Goal: Find specific page/section: Find specific page/section

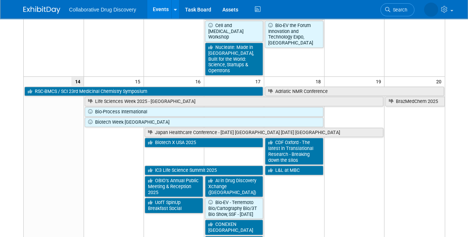
scroll to position [297, 0]
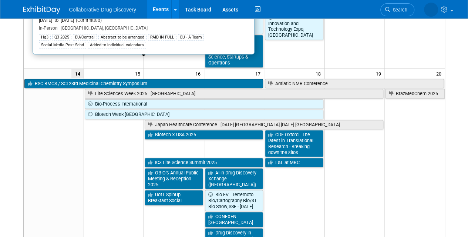
click at [239, 79] on link "RSC-BMCS / SCI 23rd Medicinal Chemistry Symposium" at bounding box center [143, 84] width 239 height 10
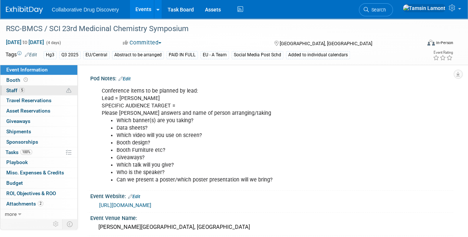
click at [33, 87] on link "5 Staff 5" at bounding box center [38, 90] width 77 height 10
